Goal: Feedback & Contribution: Submit feedback/report problem

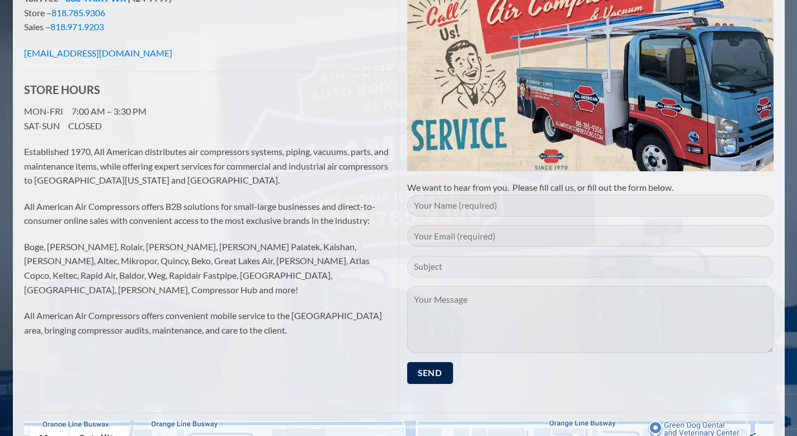
scroll to position [168, 0]
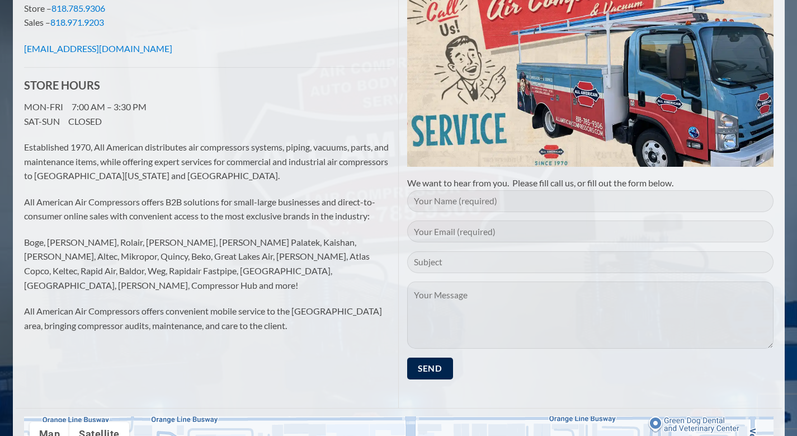
click at [434, 305] on textarea "Contact form" at bounding box center [590, 314] width 366 height 67
paste textarea "Re: Drop Traffic Hello Good Morning, I have found some major errors that corres…"
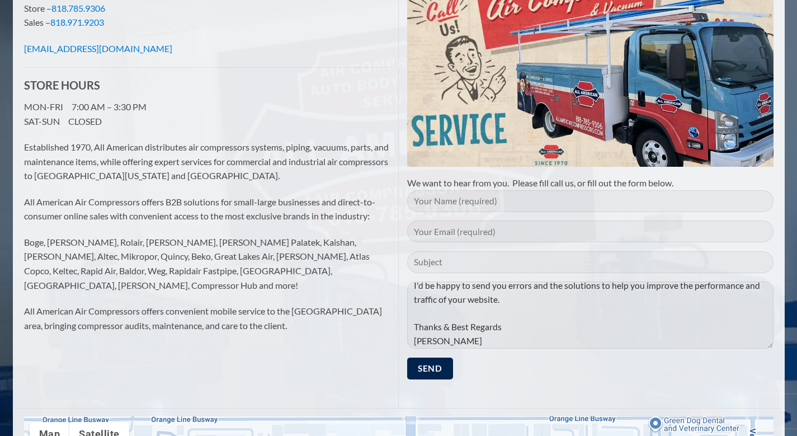
scroll to position [0, 0]
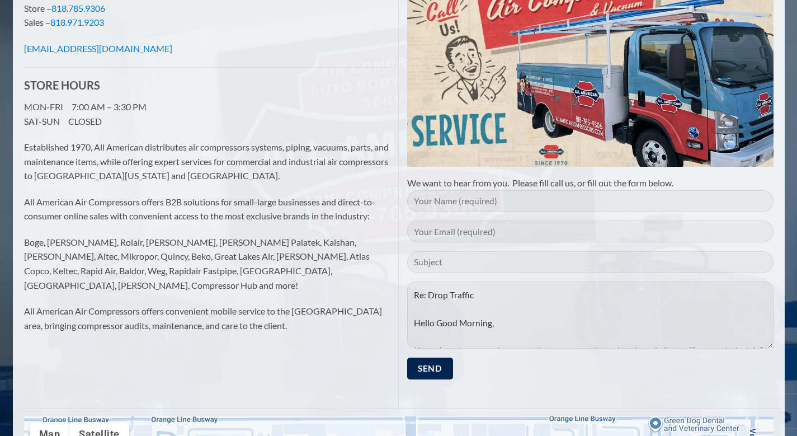
click at [454, 294] on textarea "Re: Drop Traffic Hello Good Morning, I have found some major errors that corres…" at bounding box center [590, 314] width 366 height 67
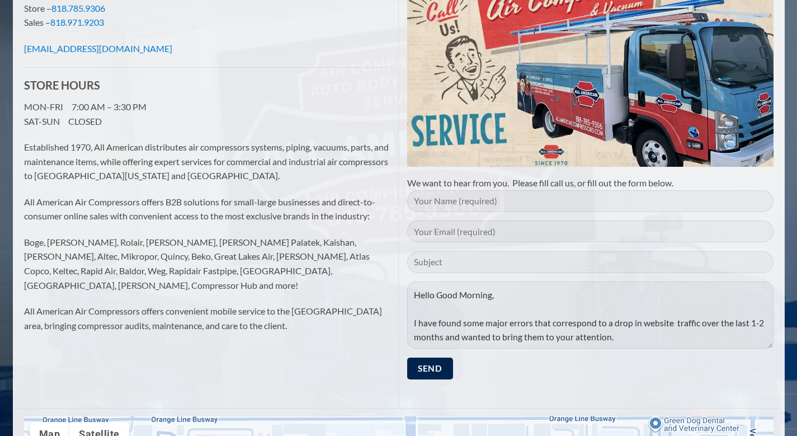
type textarea "Hello Good Morning, I have found some major errors that correspond to a drop in…"
click at [472, 276] on span "Contact form" at bounding box center [590, 266] width 366 height 30
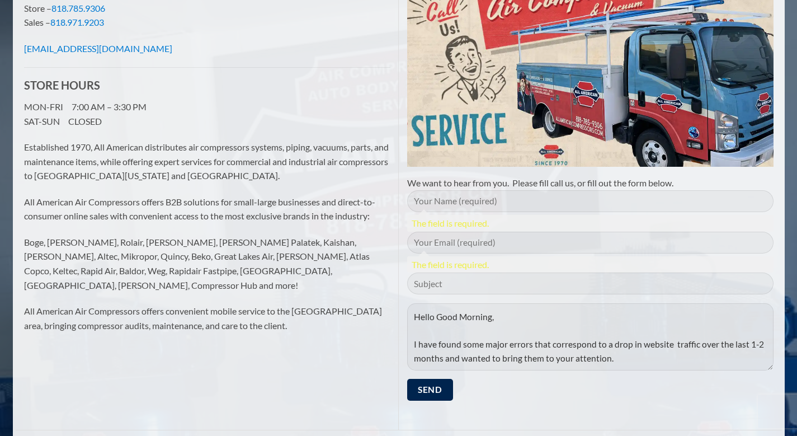
click at [475, 267] on span "The field is required." at bounding box center [590, 264] width 366 height 16
click at [458, 281] on input "Contact form" at bounding box center [590, 283] width 366 height 22
paste input "Re: Drop Traffic"
type input "Re: Drop Traffic"
click at [496, 237] on input "Contact form" at bounding box center [590, 243] width 366 height 22
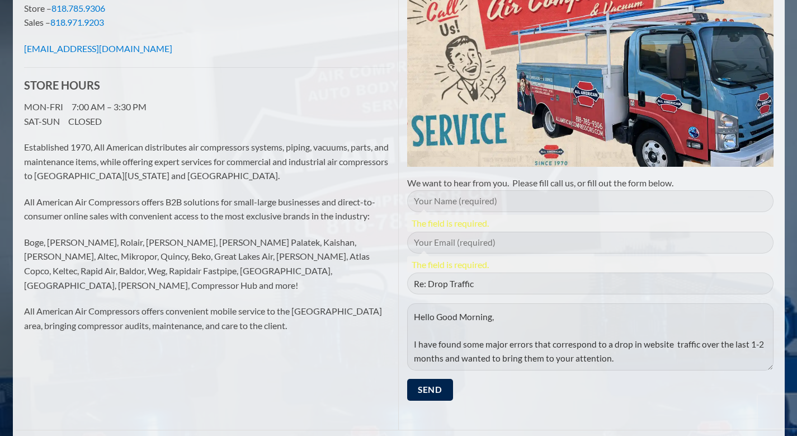
type input "[EMAIL_ADDRESS][DOMAIN_NAME]"
type input "[PERSON_NAME]"
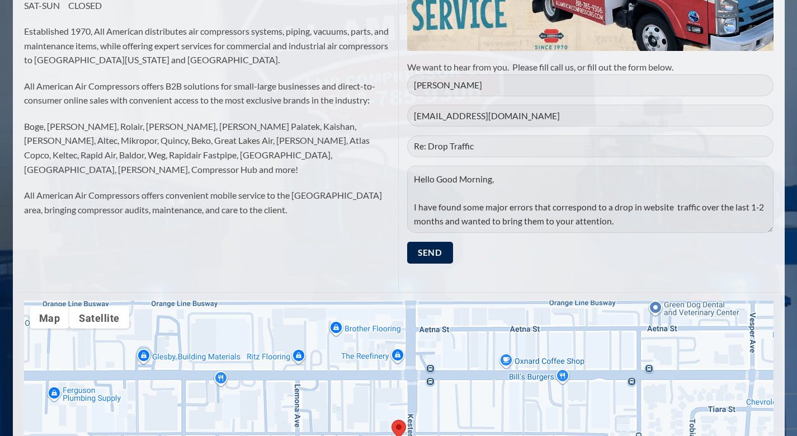
scroll to position [336, 0]
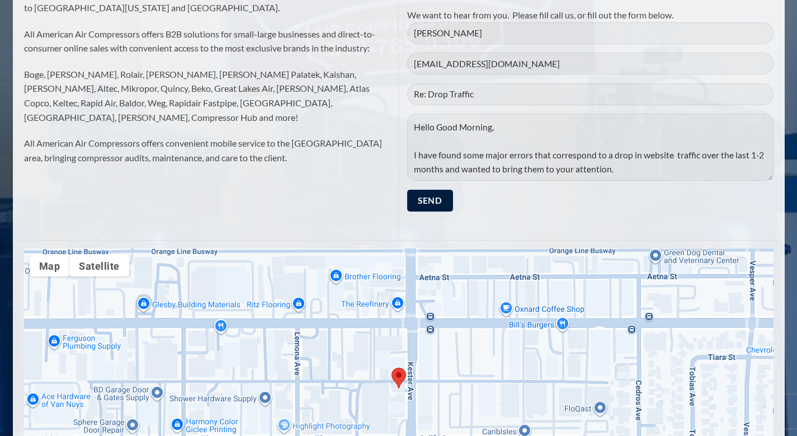
click at [438, 199] on input "Send" at bounding box center [430, 201] width 46 height 22
